Goal: Transaction & Acquisition: Subscribe to service/newsletter

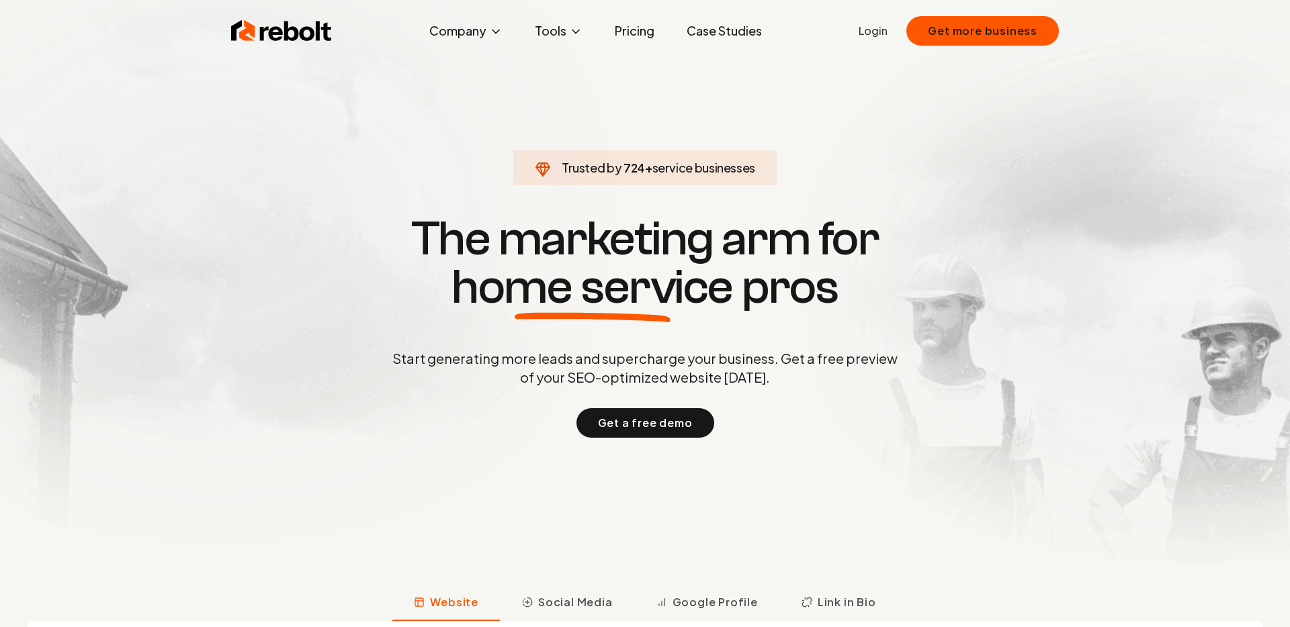
click at [808, 107] on section "Trusted by 724 + service businesses The marketing arm for home service pros Sta…" at bounding box center [645, 325] width 666 height 565
click at [679, 168] on span "service businesses" at bounding box center [703, 167] width 103 height 15
click at [652, 174] on span "service businesses" at bounding box center [703, 167] width 103 height 15
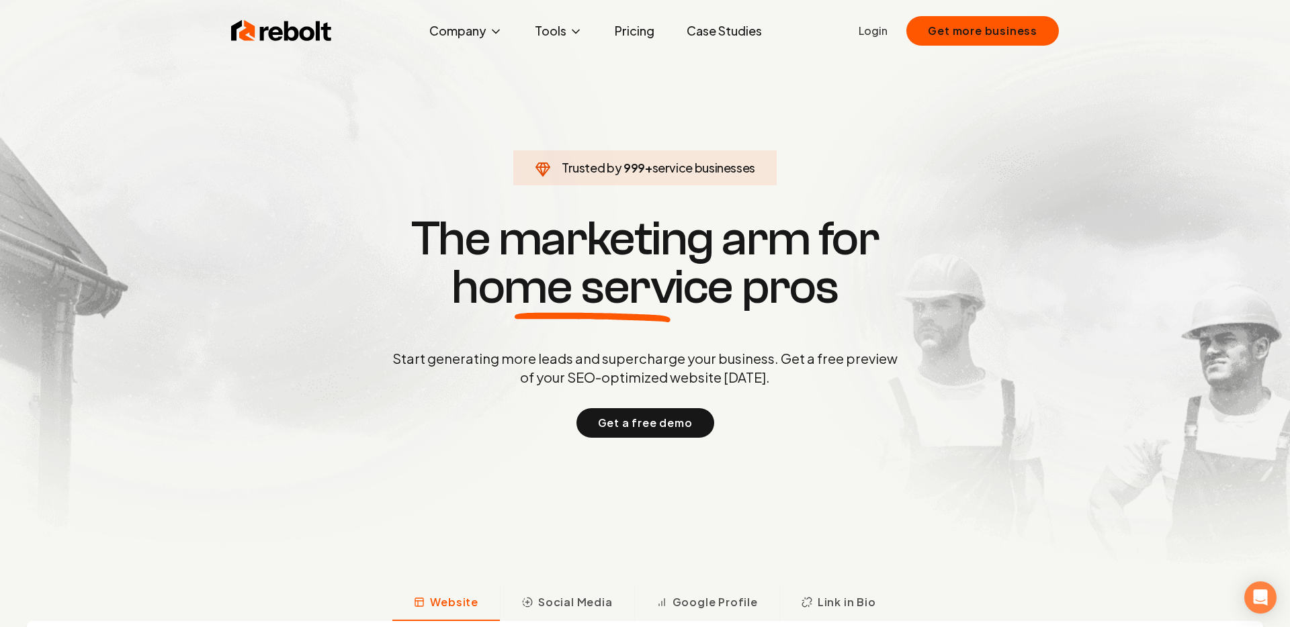
click at [643, 196] on section "Trusted by 999 + service businesses The marketing arm for home service pros Sta…" at bounding box center [645, 325] width 666 height 565
click at [941, 41] on button "Get more business" at bounding box center [982, 31] width 153 height 30
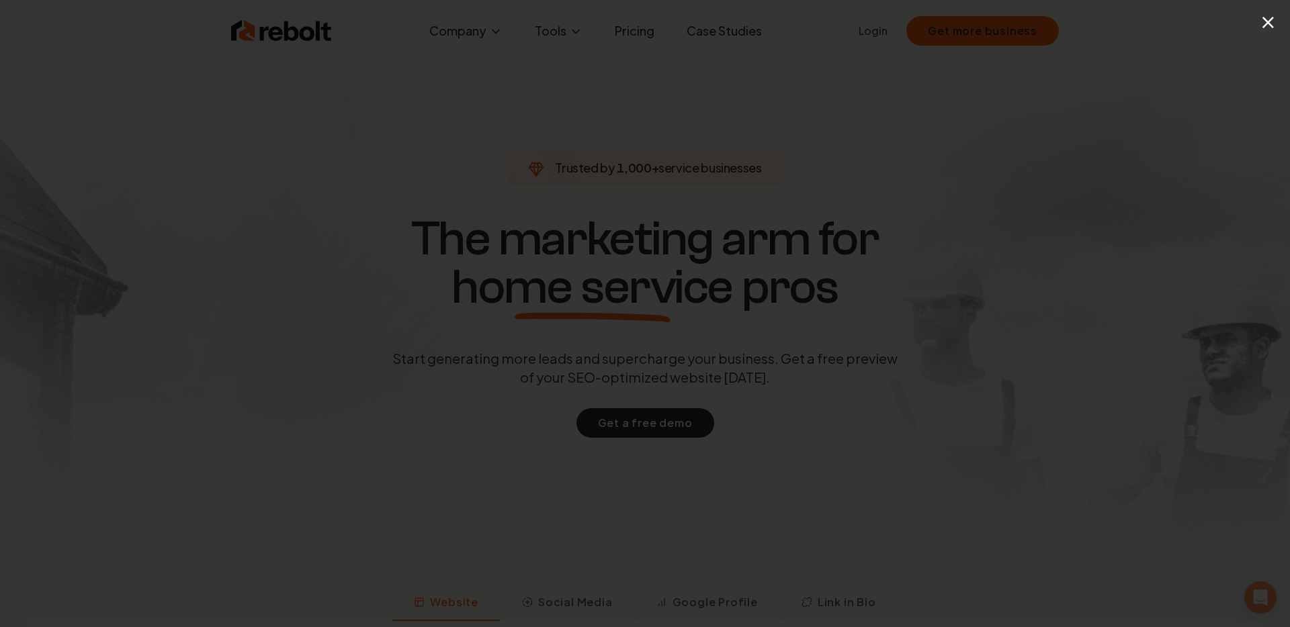
click at [1282, 33] on div "×" at bounding box center [1281, 22] width 17 height 30
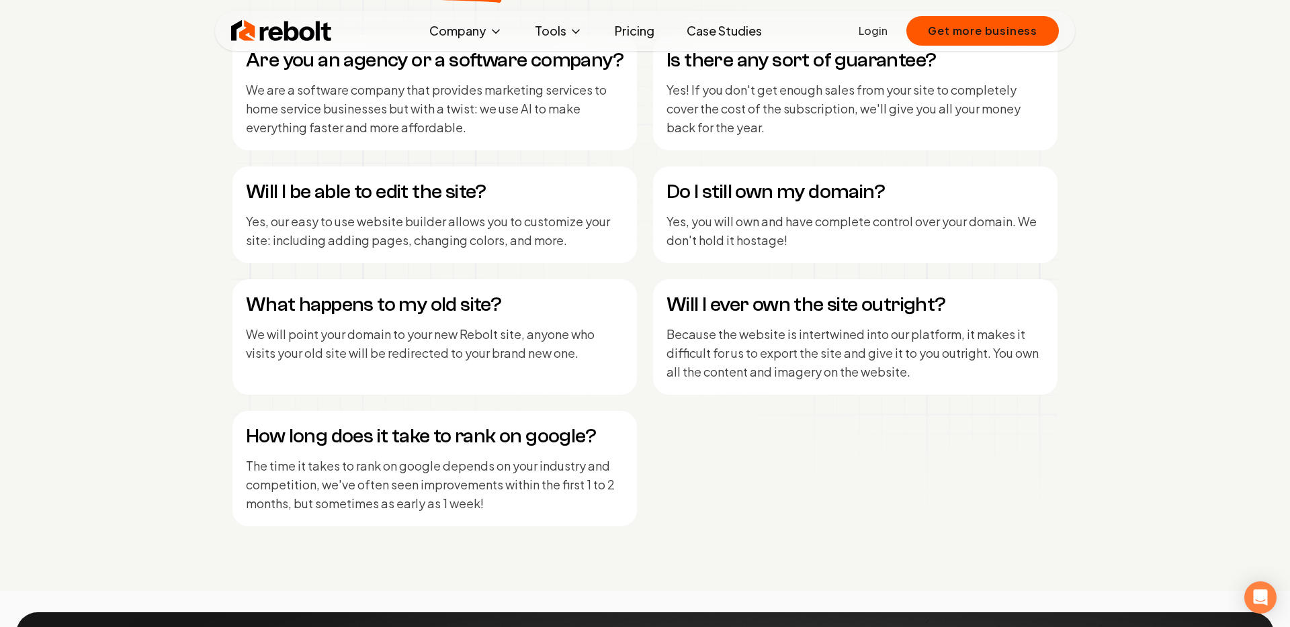
scroll to position [5647, 0]
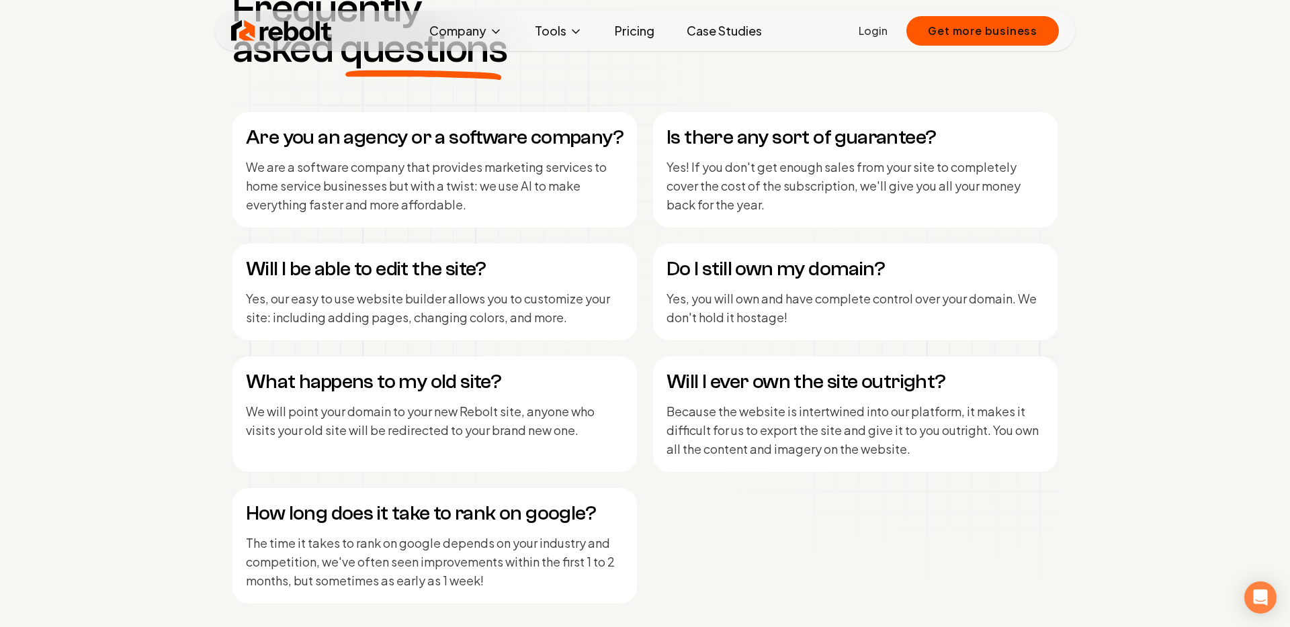
click at [644, 30] on link "Pricing" at bounding box center [634, 30] width 61 height 27
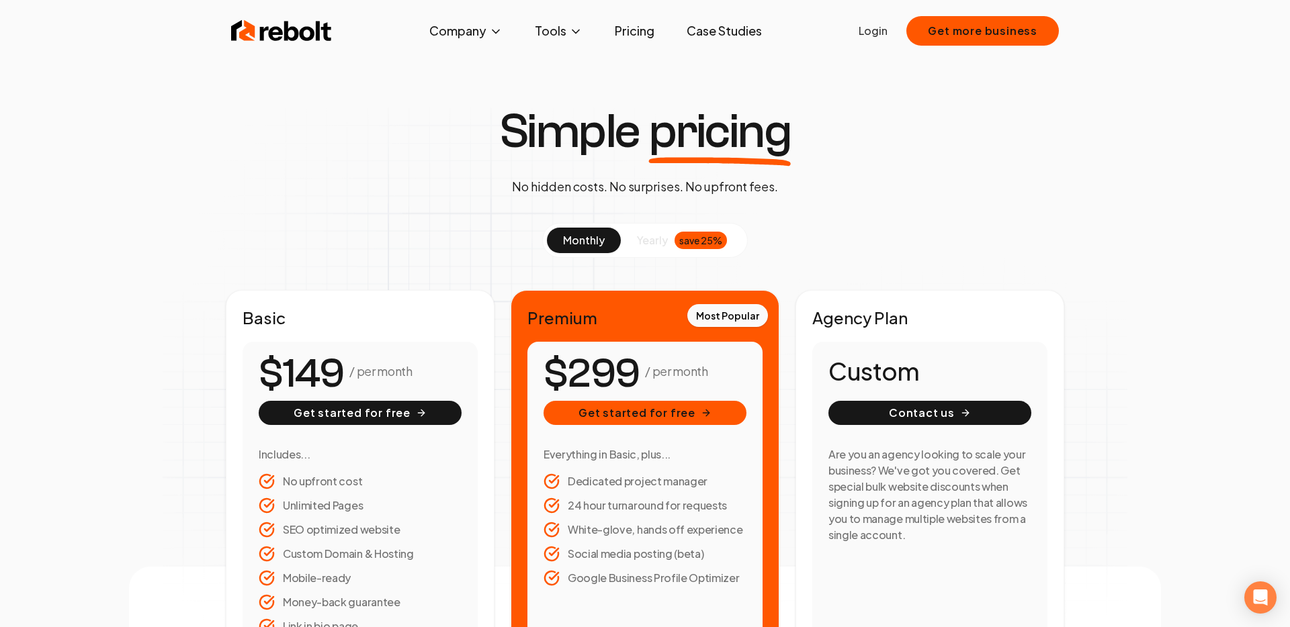
click at [720, 25] on link "Case Studies" at bounding box center [724, 30] width 97 height 27
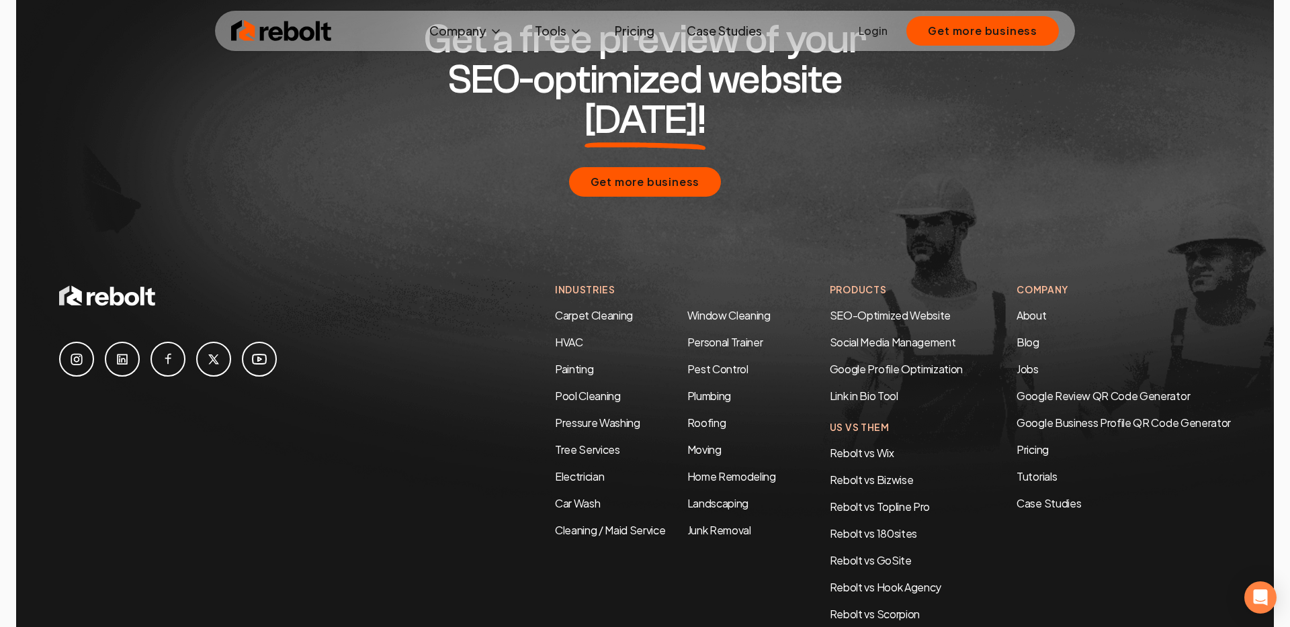
scroll to position [2827, 0]
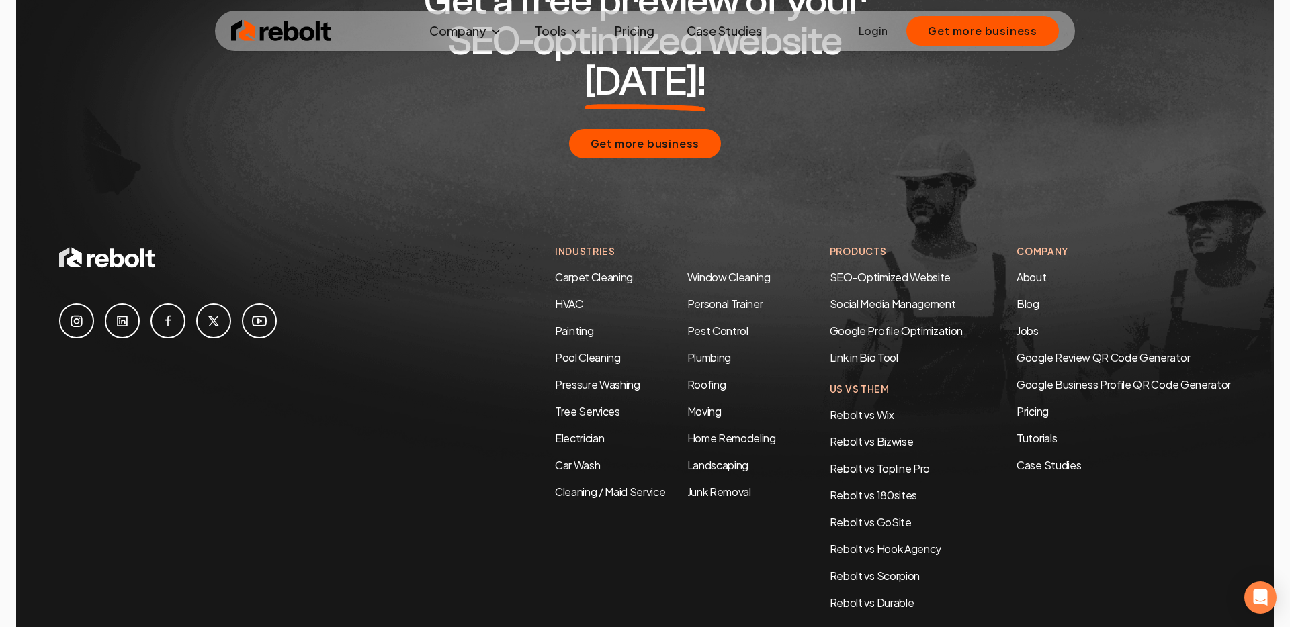
click at [122, 316] on icon at bounding box center [122, 321] width 11 height 11
click at [998, 193] on div "Get a free preview of your SEO-optimized website [DATE]! Get more business" at bounding box center [645, 69] width 1172 height 349
click at [634, 34] on link "Pricing" at bounding box center [634, 30] width 61 height 27
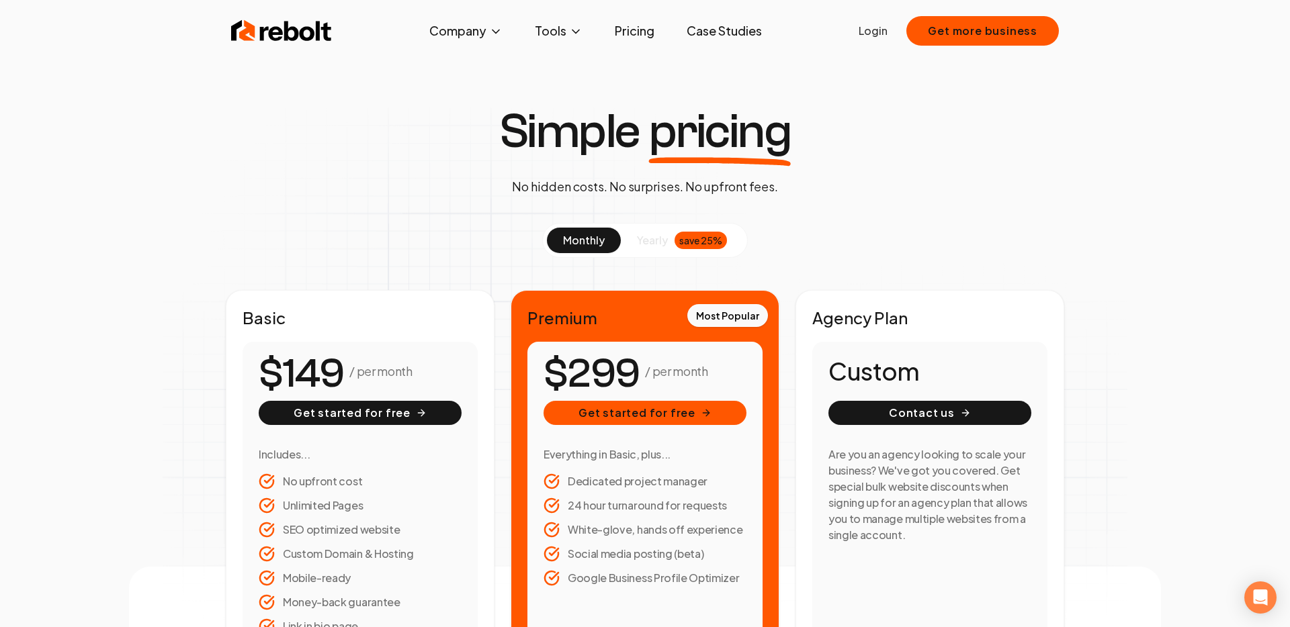
click at [484, 196] on div "Simple pricing No hidden costs. No surprises. No upfront fees. monthly yearly s…" at bounding box center [645, 387] width 1032 height 560
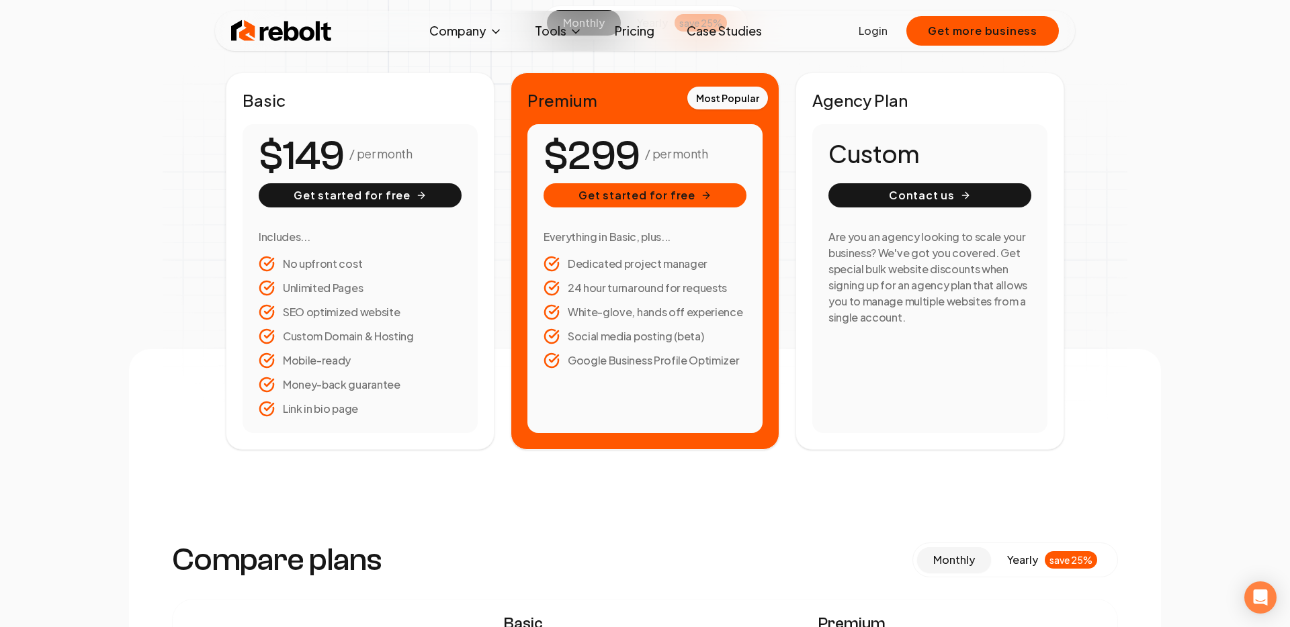
scroll to position [220, 0]
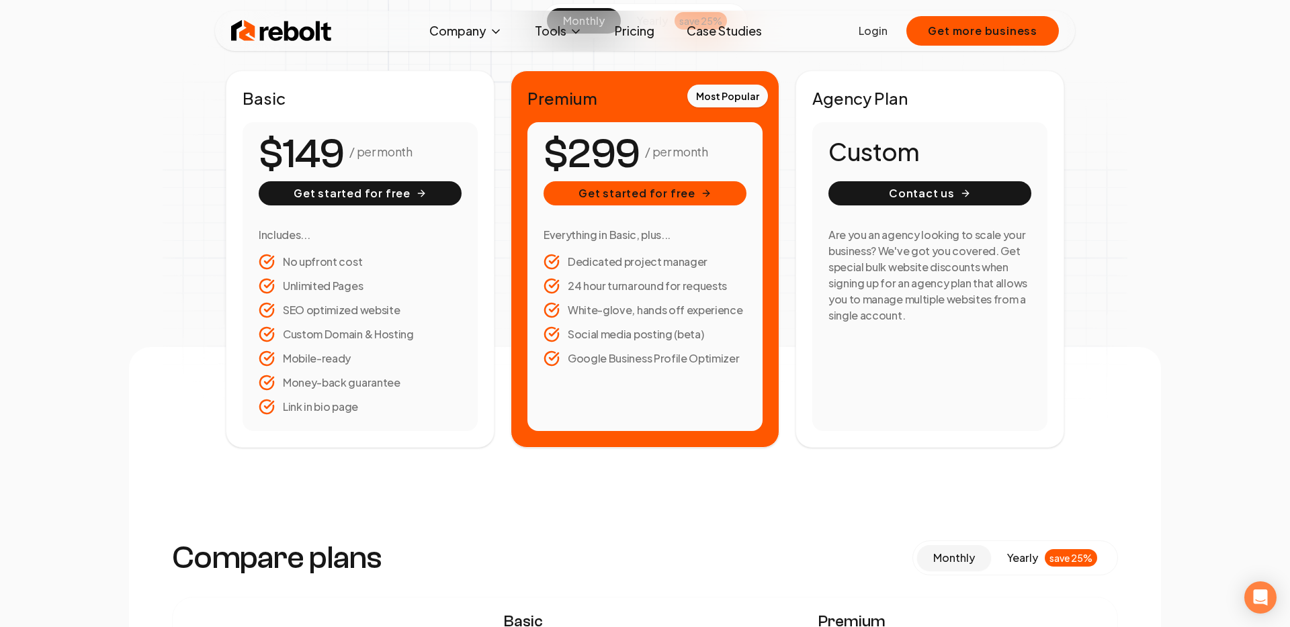
click at [883, 36] on link "Login" at bounding box center [873, 31] width 29 height 16
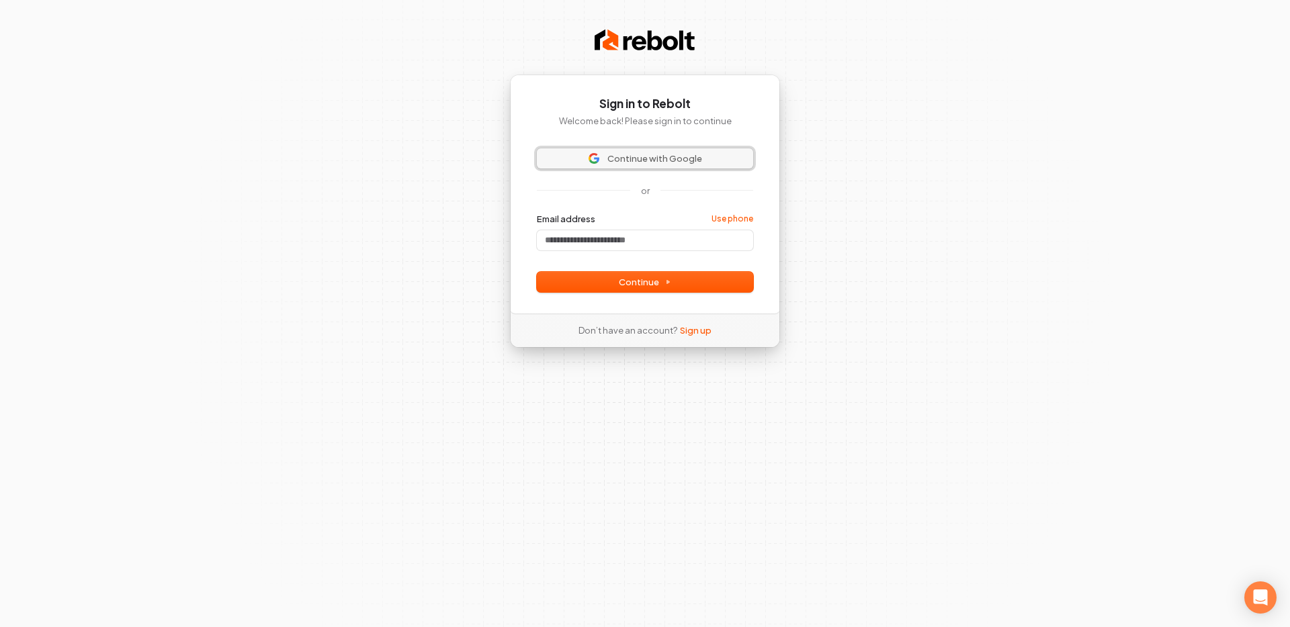
click at [716, 158] on span "Continue with Google" at bounding box center [645, 159] width 200 height 12
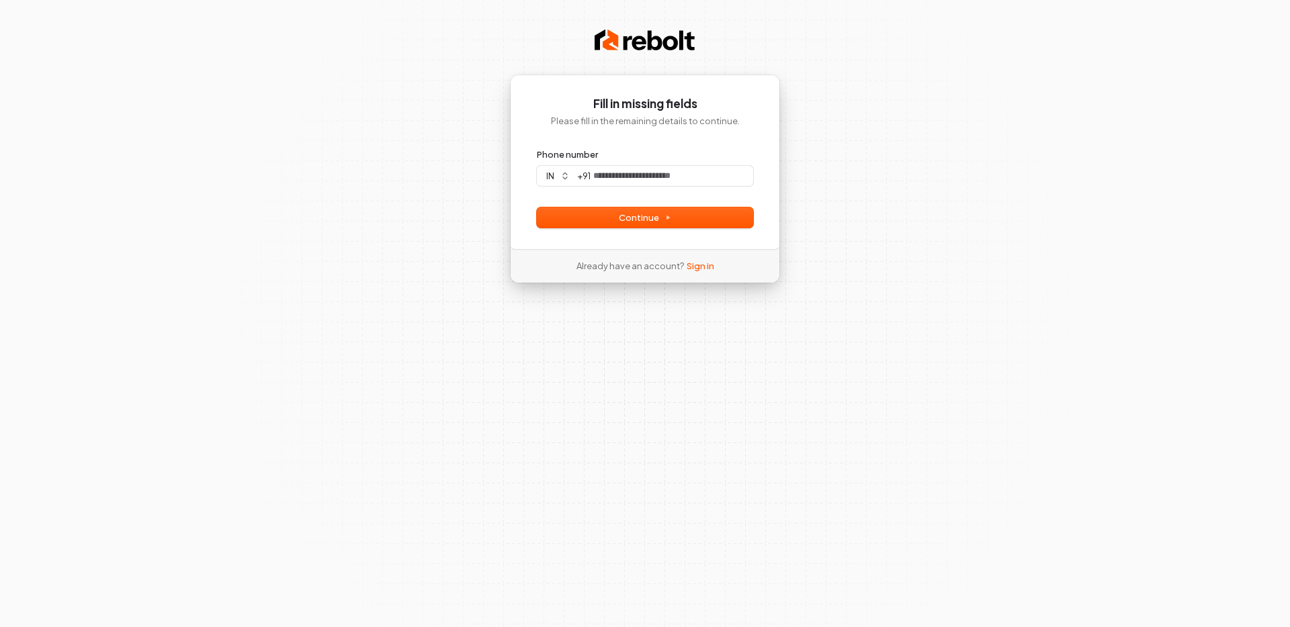
click at [651, 163] on div "Phone number in + 91" at bounding box center [645, 167] width 216 height 38
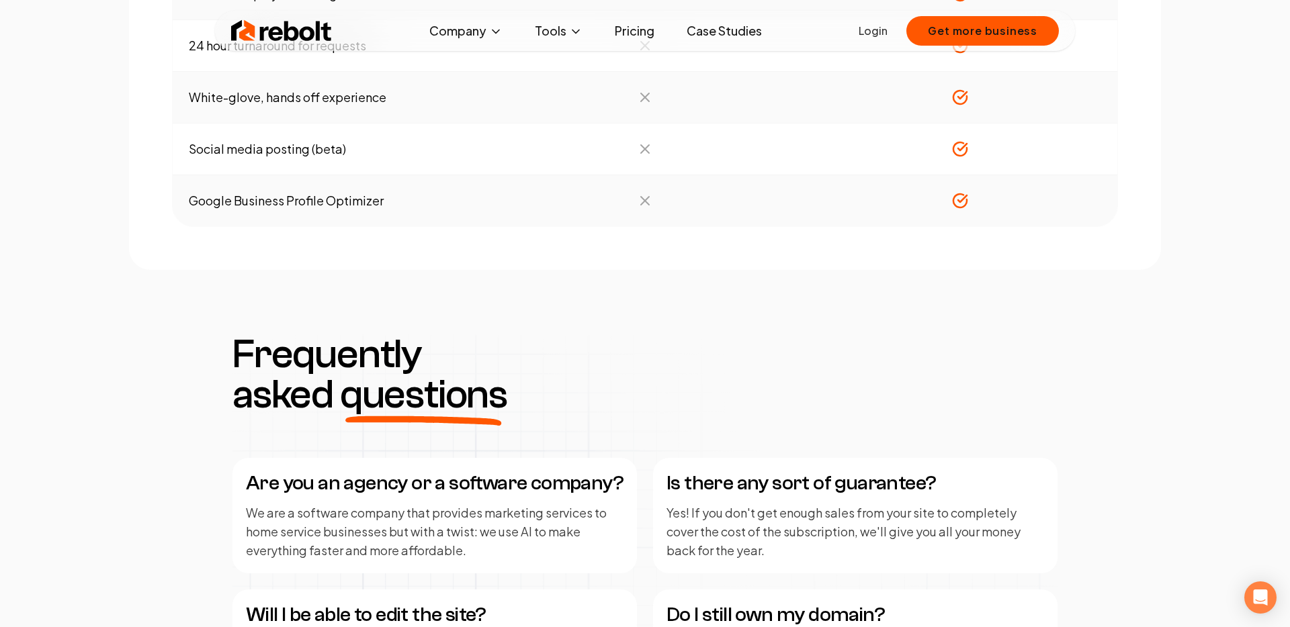
scroll to position [1447, 0]
